Goal: Obtain resource: Obtain resource

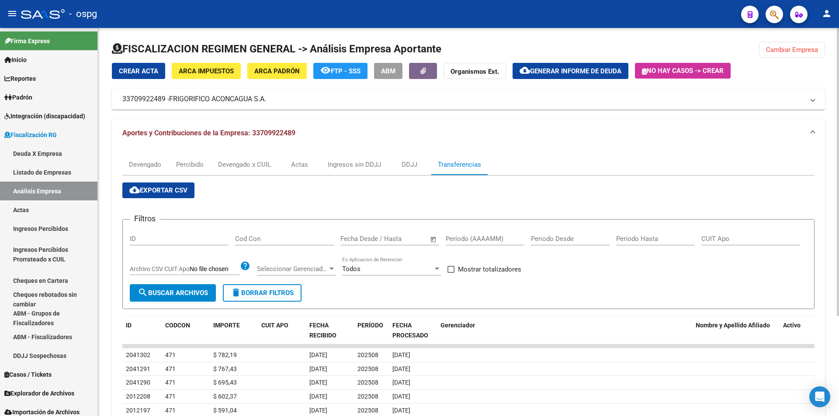
click at [451, 266] on span at bounding box center [450, 269] width 7 height 7
click at [451, 273] on input "Mostrar totalizadores" at bounding box center [450, 273] width 0 height 0
checkbox input "true"
click at [464, 237] on input "Período (AAAAMM)" at bounding box center [485, 239] width 79 height 8
click at [179, 294] on span "search Buscar Archivos" at bounding box center [173, 293] width 70 height 8
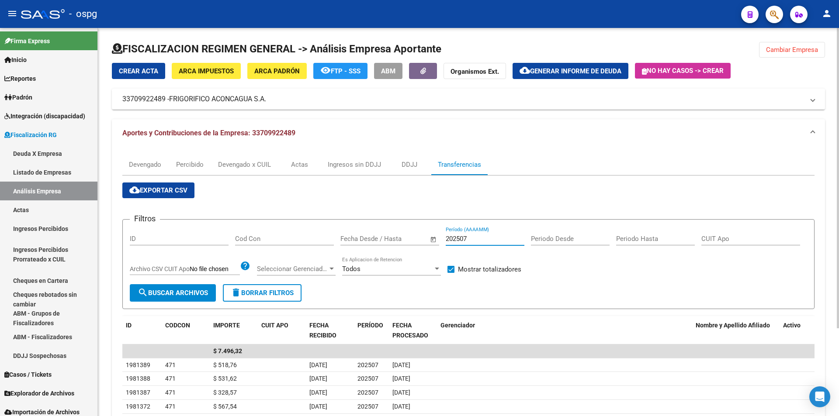
click at [472, 238] on input "202507" at bounding box center [485, 239] width 79 height 8
type input "202508"
click at [161, 298] on button "search Buscar Archivos" at bounding box center [173, 292] width 86 height 17
click at [452, 271] on span at bounding box center [450, 269] width 7 height 7
click at [451, 273] on input "Mostrar totalizadores" at bounding box center [450, 273] width 0 height 0
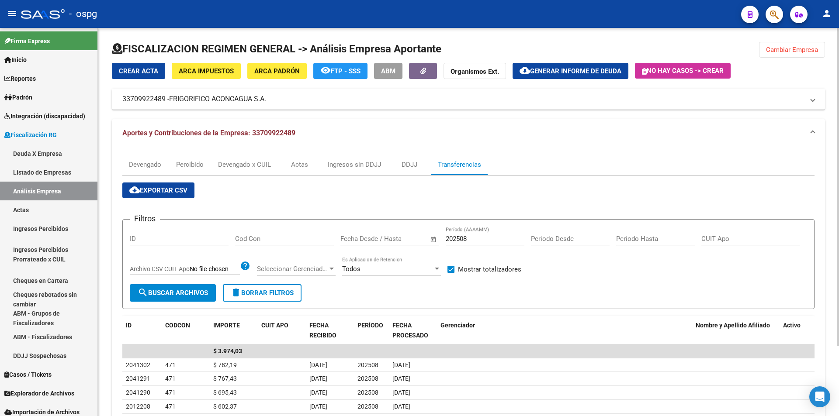
checkbox input "false"
click at [479, 240] on input "202508" at bounding box center [485, 239] width 79 height 8
type input "2"
click at [145, 285] on button "search Buscar Archivos" at bounding box center [173, 292] width 86 height 17
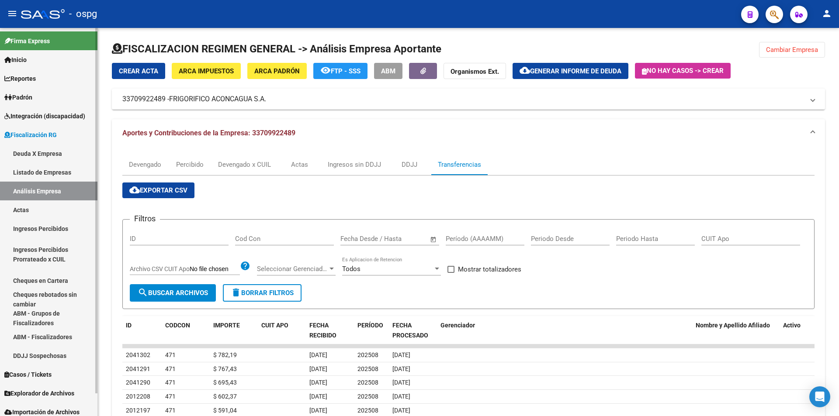
click at [43, 187] on link "Análisis Empresa" at bounding box center [48, 191] width 97 height 19
click at [797, 48] on span "Cambiar Empresa" at bounding box center [792, 50] width 52 height 8
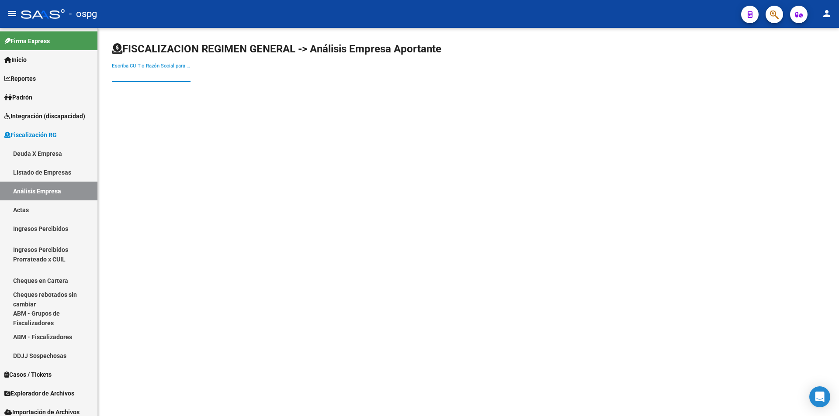
click at [157, 76] on input "Escriba CUIT o Razón Social para buscar" at bounding box center [151, 75] width 79 height 8
type input "ENTIMAR"
click at [154, 90] on span "ENTIMAR SA" at bounding box center [243, 92] width 248 height 21
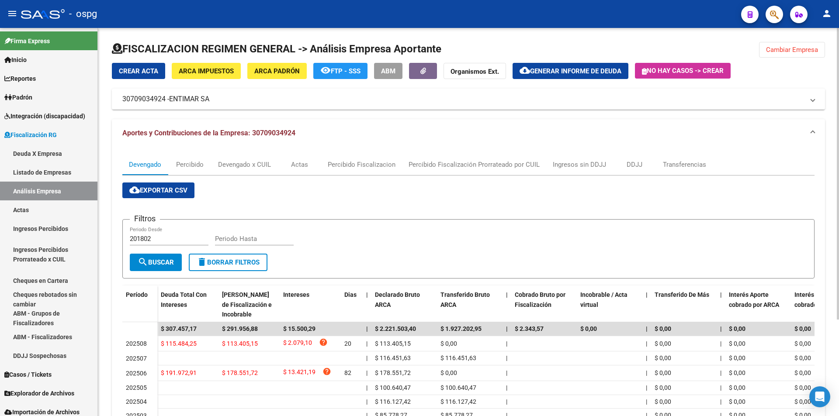
click at [820, 44] on button "Cambiar Empresa" at bounding box center [792, 50] width 66 height 16
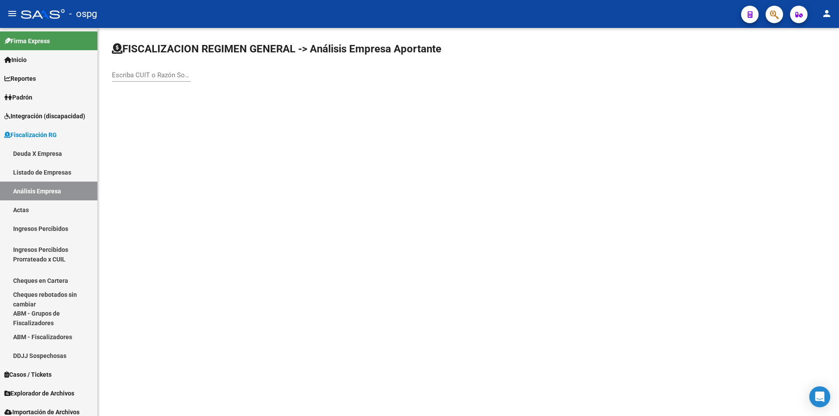
click at [149, 79] on div "Escriba CUIT o Razón Social para buscar" at bounding box center [151, 72] width 79 height 19
type input "[PERSON_NAME]"
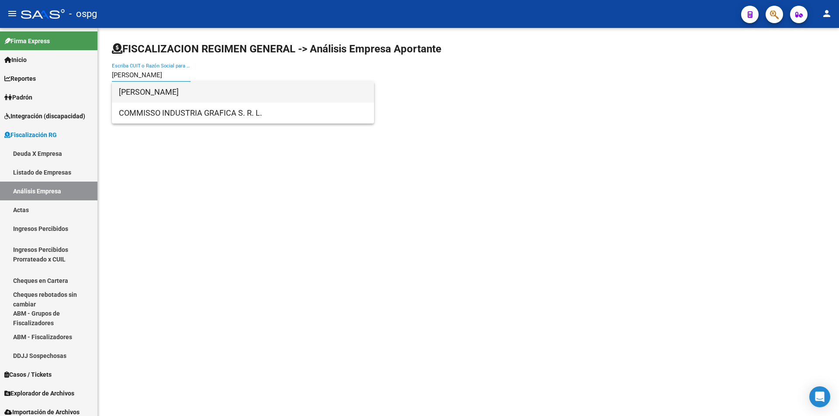
click at [154, 96] on span "[PERSON_NAME]" at bounding box center [243, 92] width 248 height 21
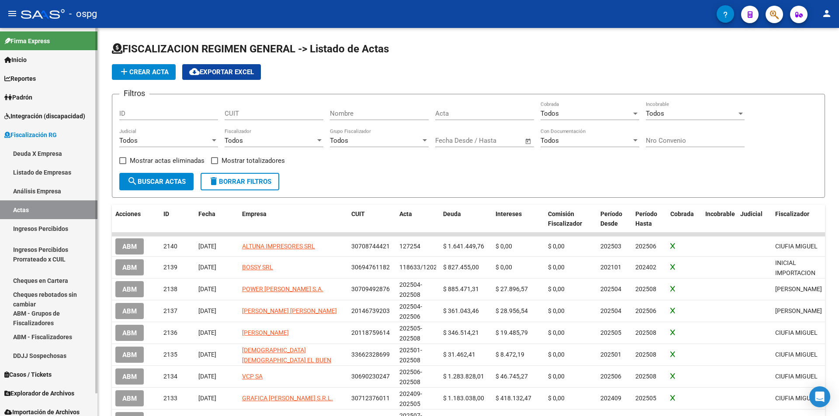
click at [20, 208] on link "Actas" at bounding box center [48, 210] width 97 height 19
click at [32, 189] on link "Análisis Empresa" at bounding box center [48, 191] width 97 height 19
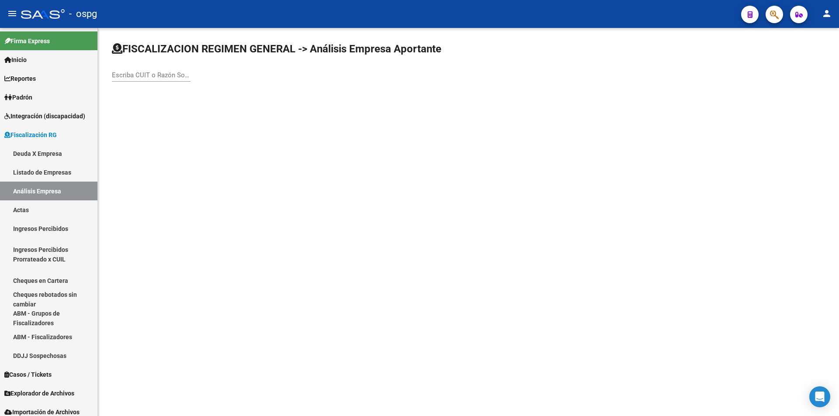
click at [142, 78] on input "Escriba CUIT o Razón Social para buscar" at bounding box center [151, 75] width 79 height 8
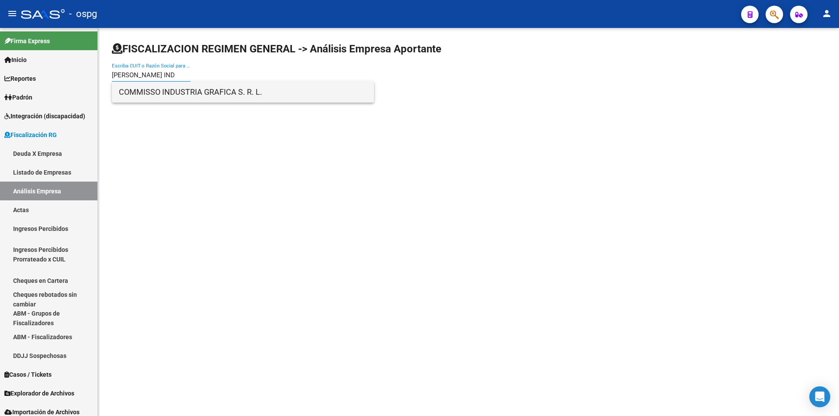
type input "[PERSON_NAME] IND"
click at [163, 90] on span "COMMISSO INDUSTRIA GRAFICA S. R. L." at bounding box center [243, 92] width 248 height 21
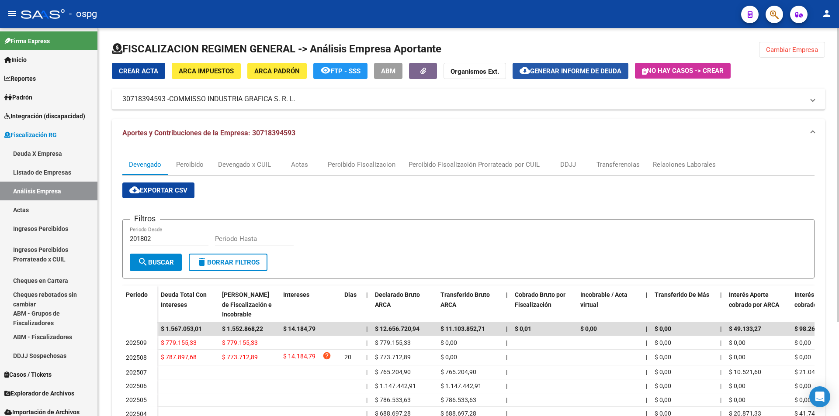
click at [571, 66] on button "cloud_download Generar informe de deuda" at bounding box center [570, 71] width 116 height 16
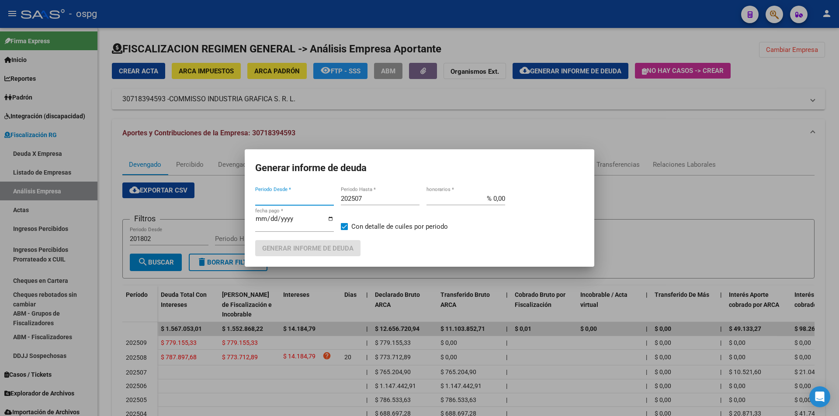
type input "202507"
click at [382, 200] on input "202507" at bounding box center [380, 199] width 79 height 8
type input "202508"
click at [345, 226] on span at bounding box center [344, 226] width 7 height 7
click at [344, 230] on input "Con detalle de cuiles por periodo" at bounding box center [344, 230] width 0 height 0
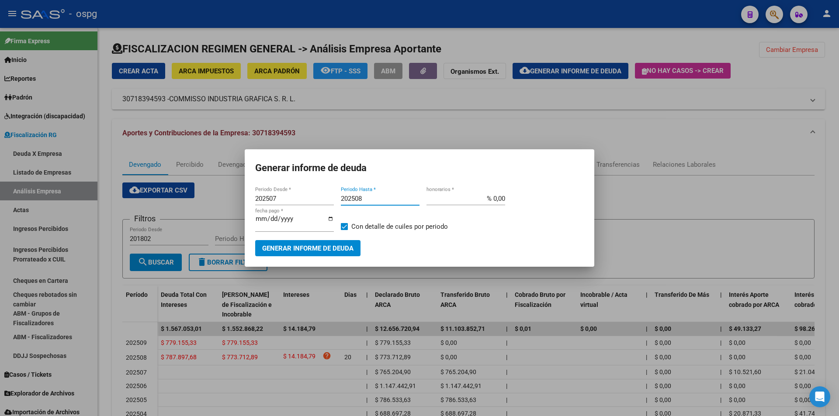
checkbox input "false"
click at [336, 248] on span "Generar informe de deuda" at bounding box center [307, 249] width 91 height 8
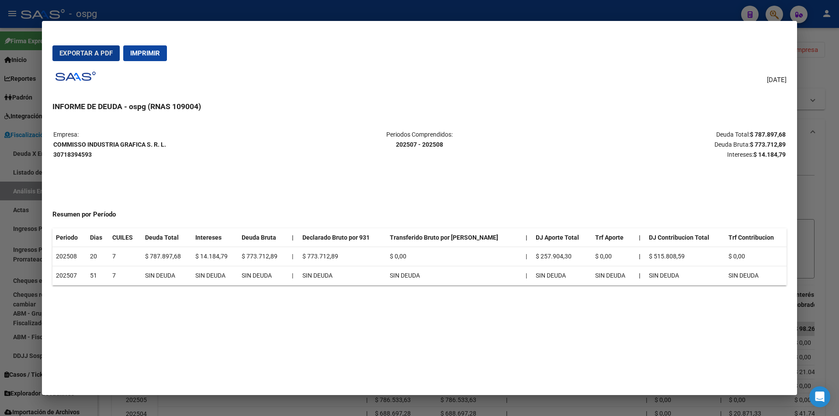
click at [86, 48] on button "Exportar a PDF" at bounding box center [85, 53] width 67 height 16
click at [830, 65] on div at bounding box center [419, 208] width 839 height 416
